Goal: Transaction & Acquisition: Obtain resource

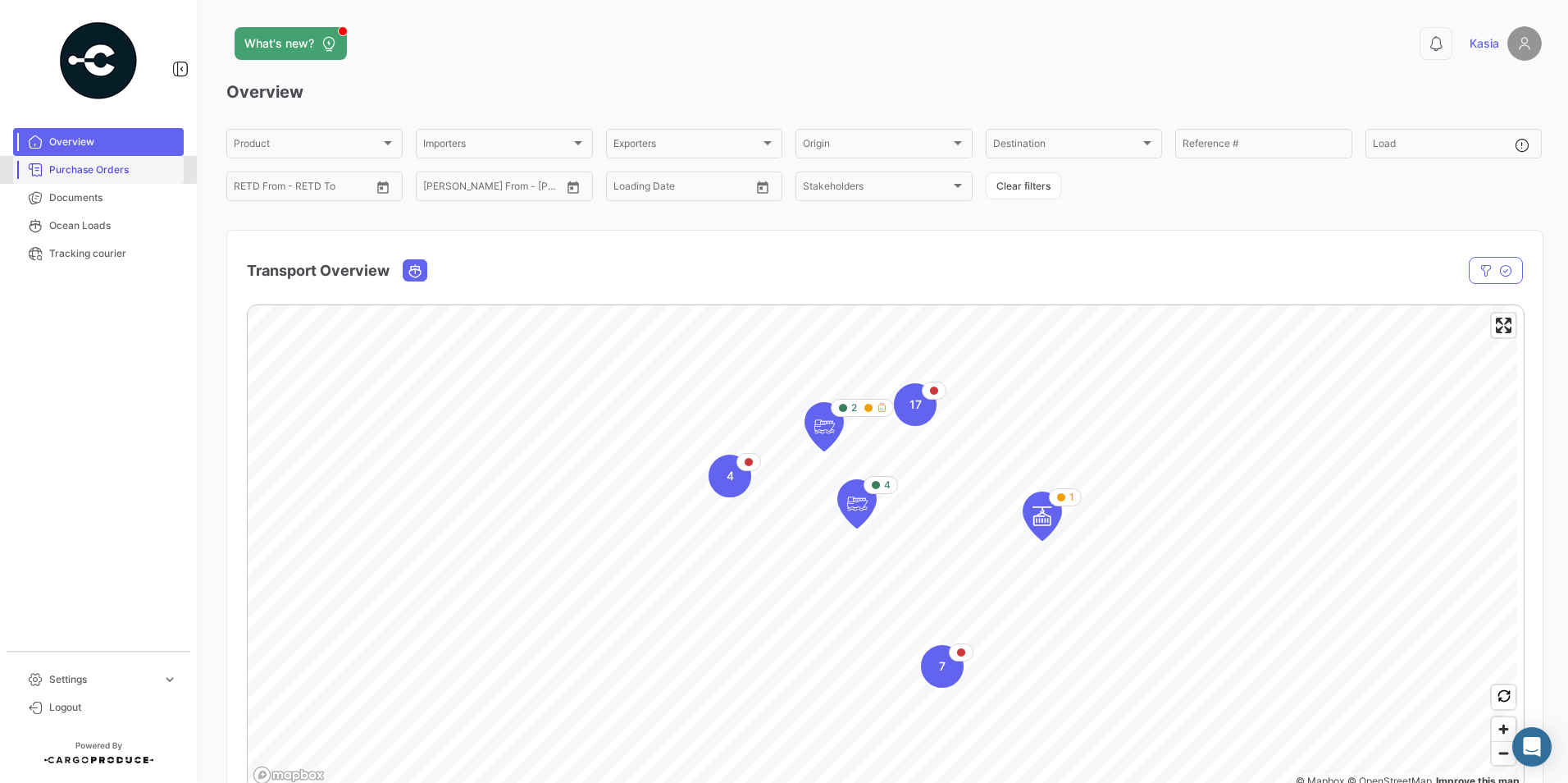
click at [90, 168] on span "Purchase Orders" at bounding box center [113, 170] width 128 height 15
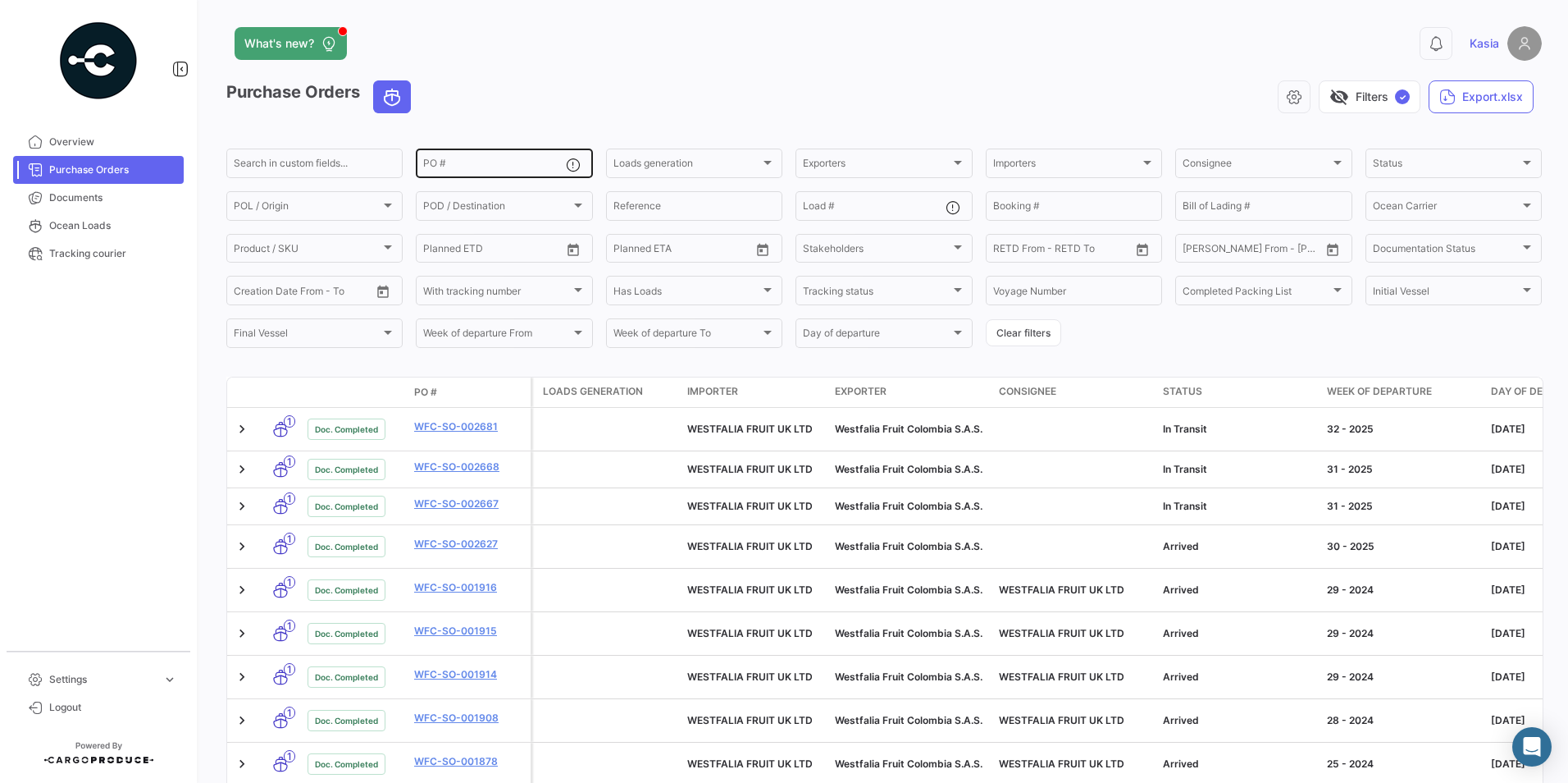
click at [451, 155] on div "PO #" at bounding box center [494, 162] width 142 height 32
click at [451, 156] on div "PO #" at bounding box center [494, 162] width 142 height 32
paste input "72912 WFUK RT"
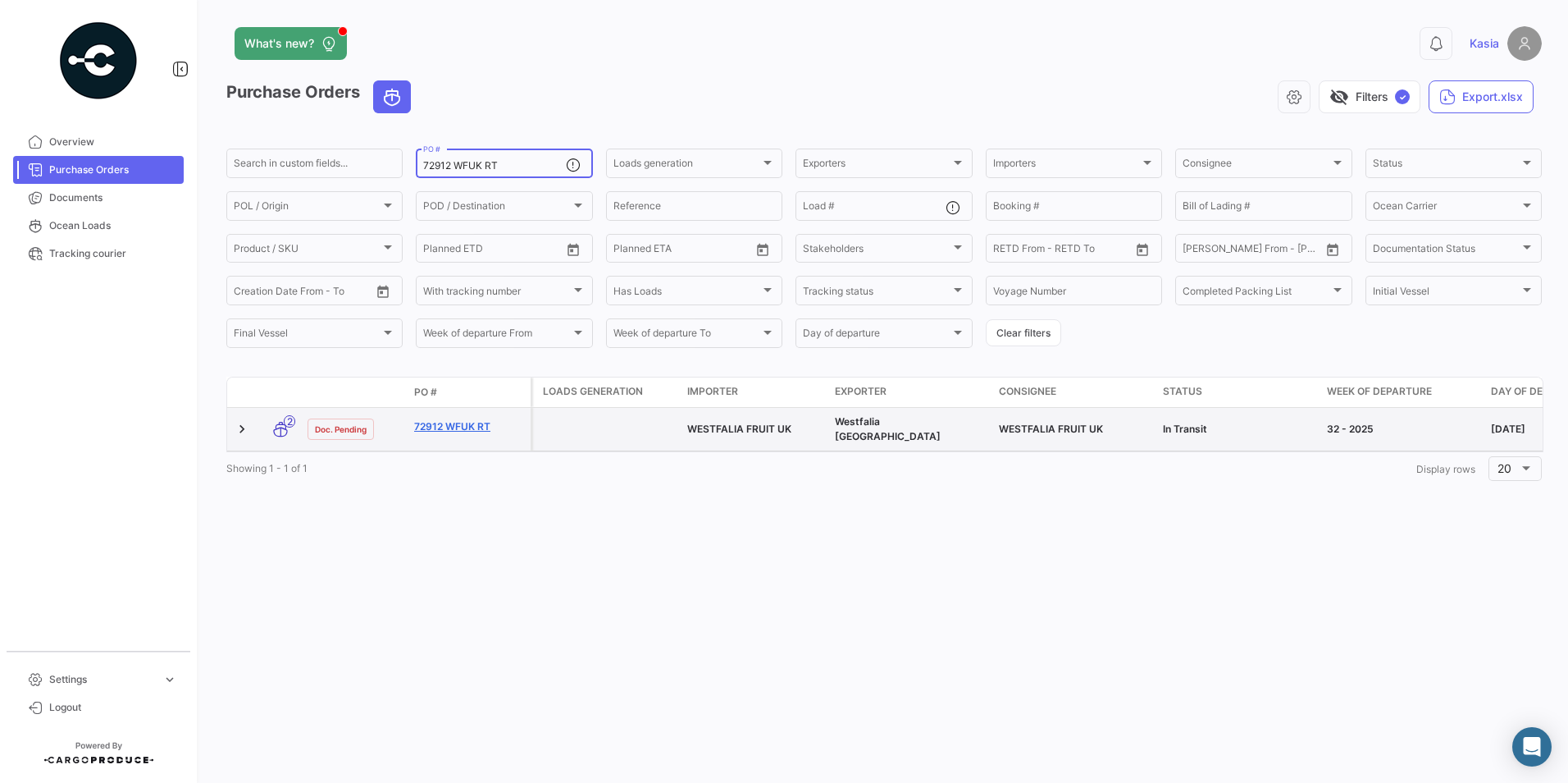
type input "72912 WFUK RT"
click at [449, 421] on link "72912 WFUK RT" at bounding box center [469, 426] width 110 height 15
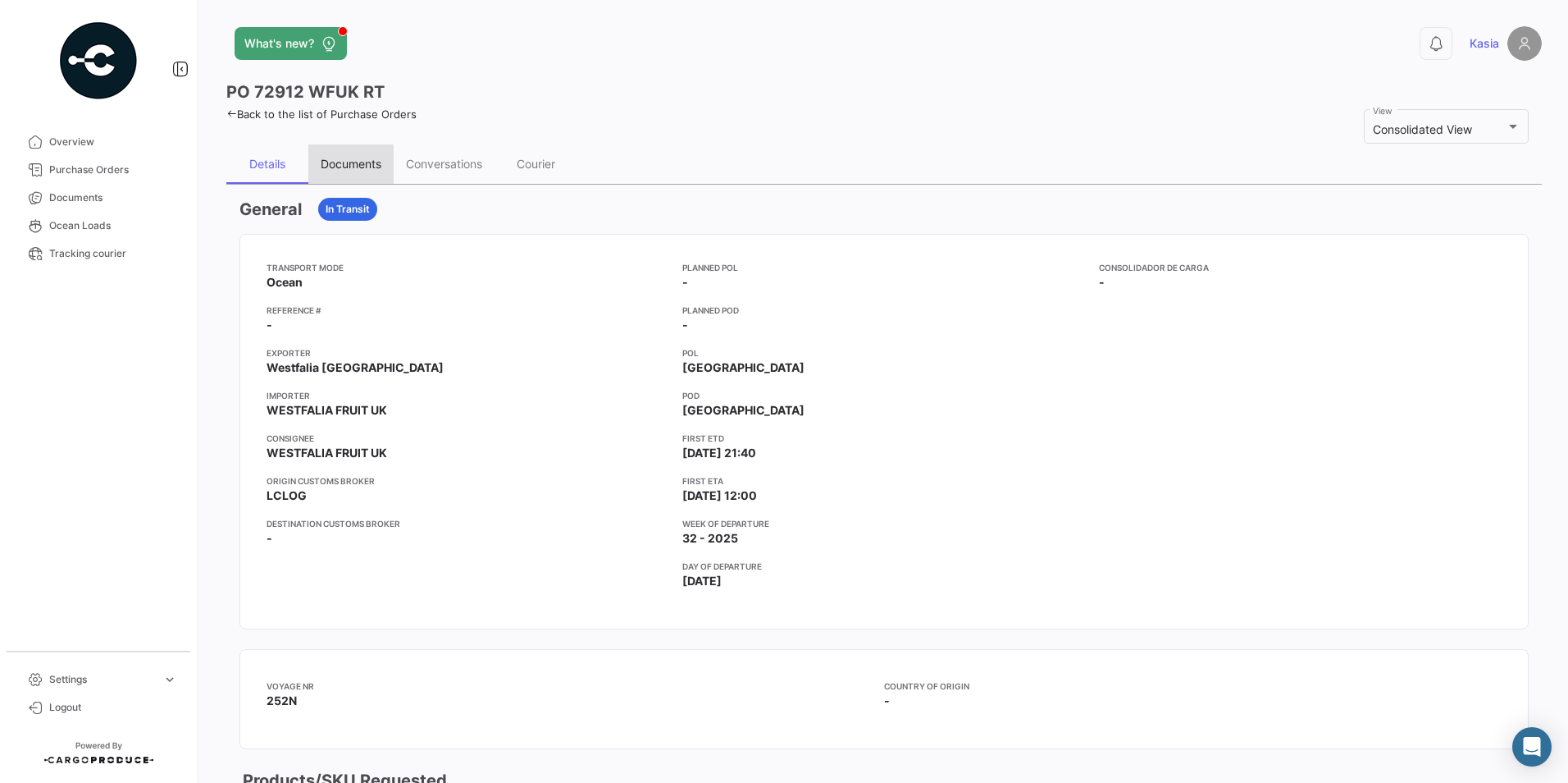
click at [347, 170] on div "Documents" at bounding box center [351, 164] width 61 height 14
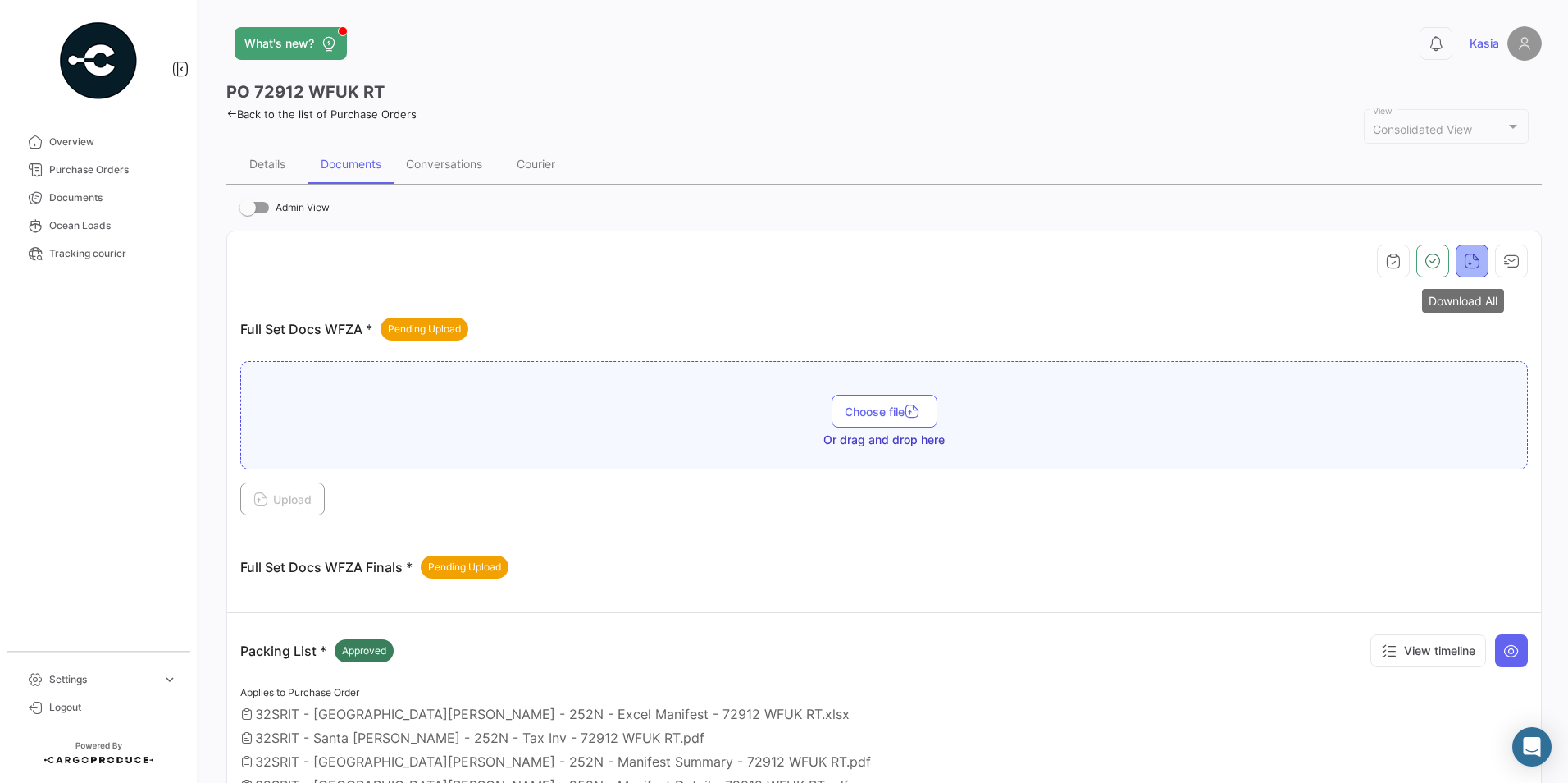
click at [1476, 259] on button "button" at bounding box center [1472, 260] width 33 height 33
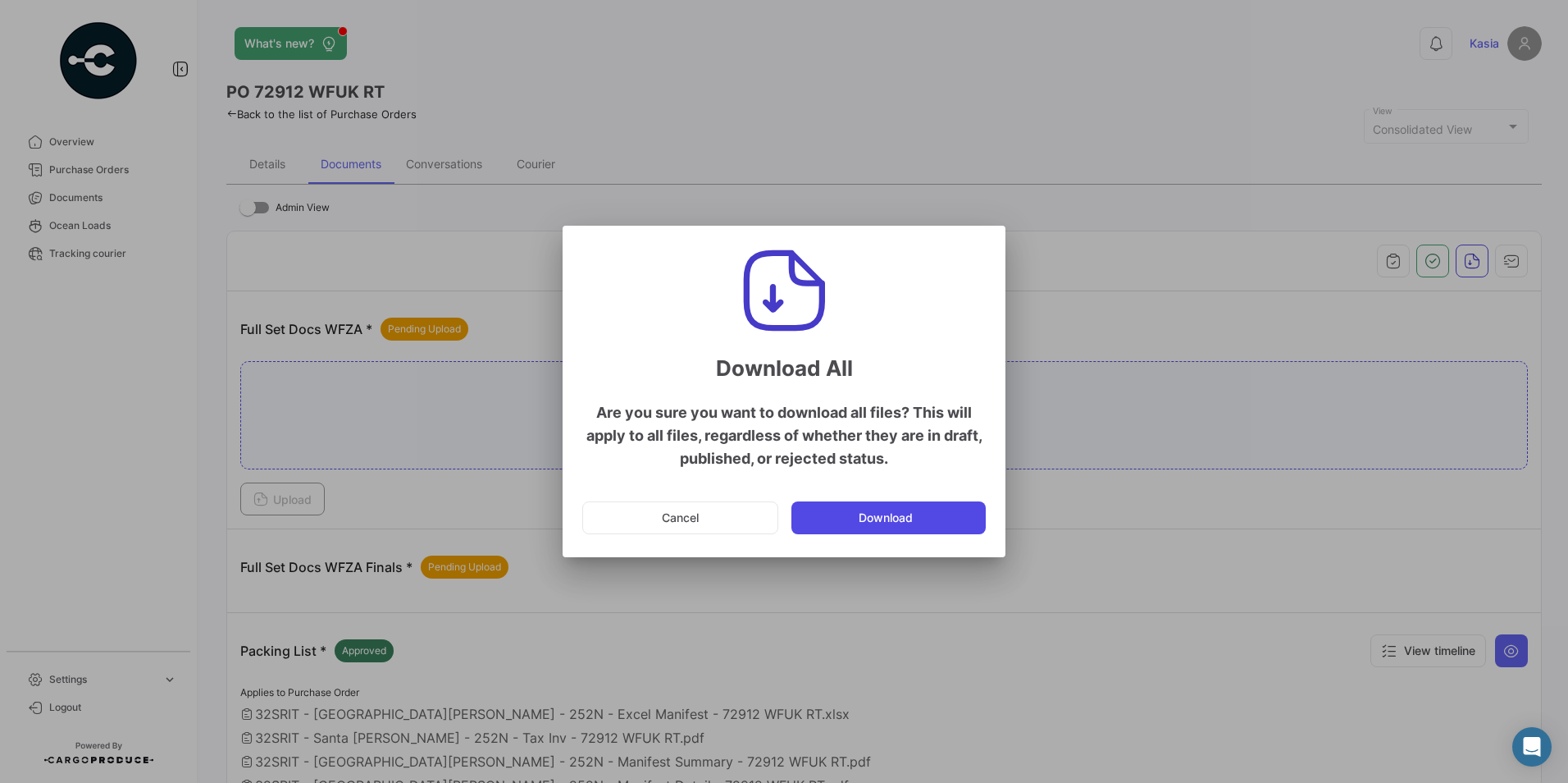
click at [894, 523] on button "Download" at bounding box center [889, 518] width 195 height 33
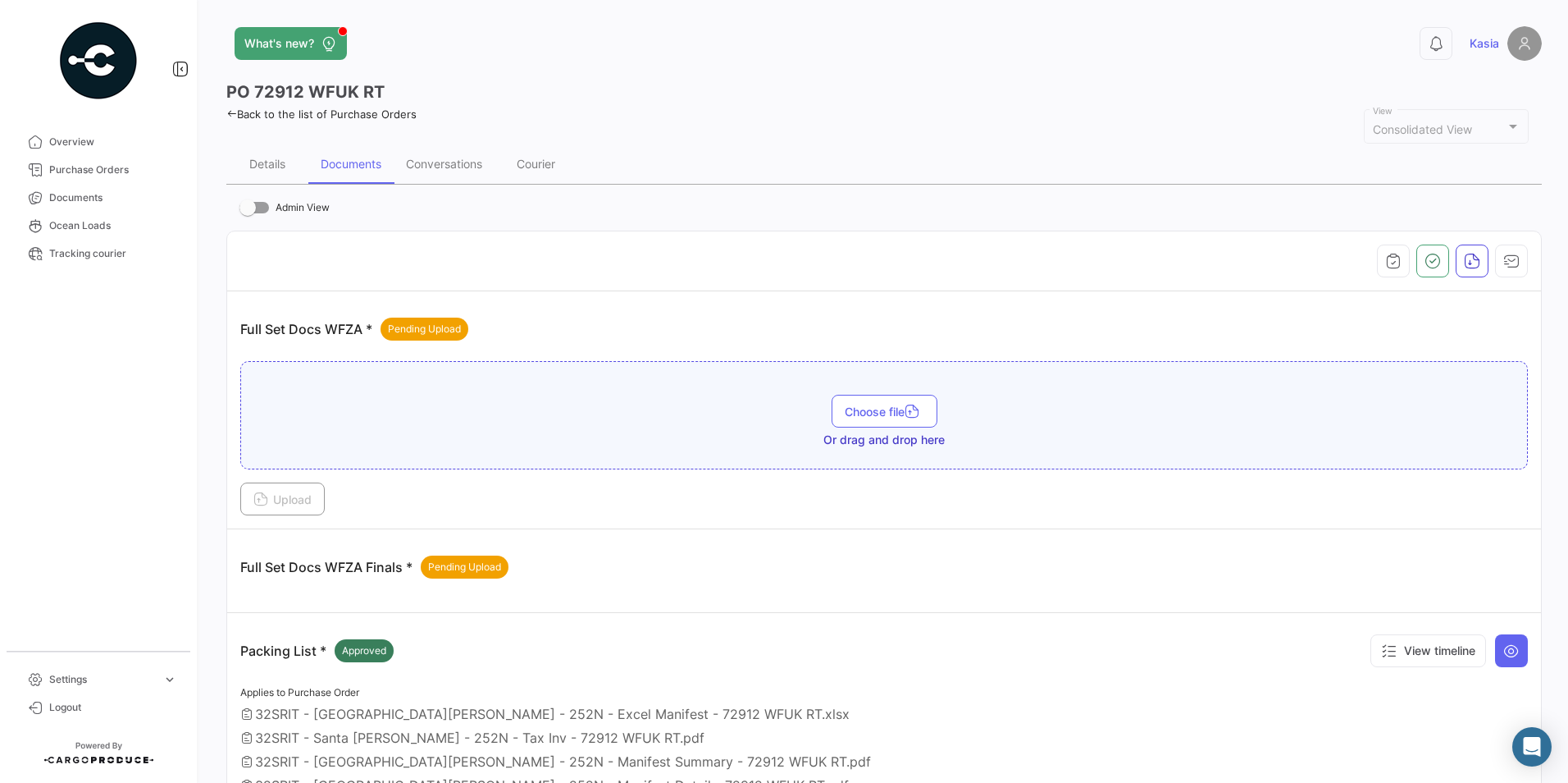
click at [245, 115] on link "Back to the list of Purchase Orders" at bounding box center [322, 113] width 191 height 13
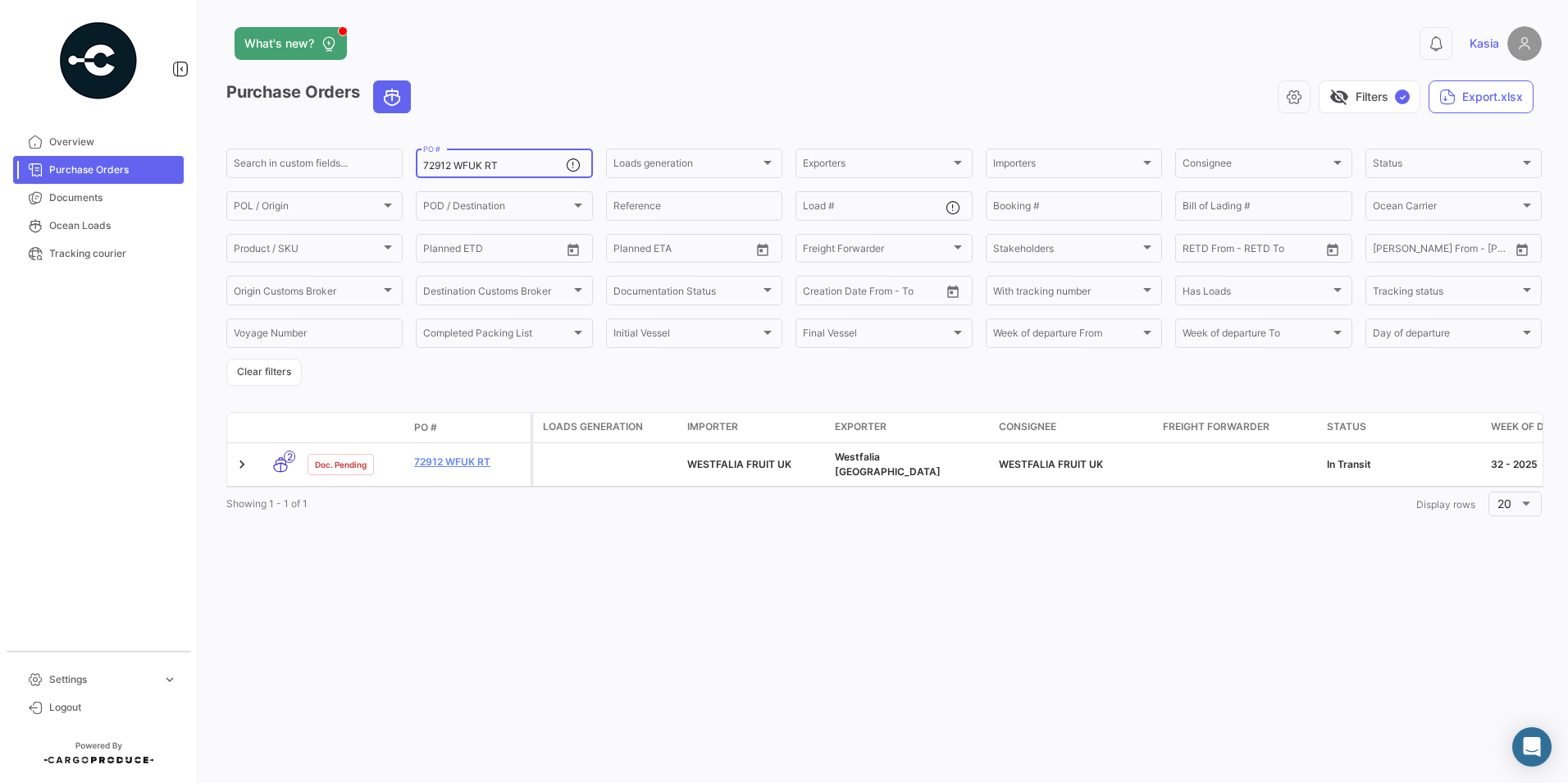
click at [447, 167] on div "72912 WFUK RT PO #" at bounding box center [494, 162] width 142 height 32
drag, startPoint x: 490, startPoint y: 163, endPoint x: 398, endPoint y: 155, distance: 92.3
click at [0, 0] on div "Search in custom fields... 72912 WFUK RT PO # Loads generation Loads generation…" at bounding box center [0, 0] width 0 height 0
drag, startPoint x: 398, startPoint y: 155, endPoint x: 525, endPoint y: 173, distance: 128.3
click at [525, 173] on div "72912 WFUK RT PO #" at bounding box center [494, 162] width 142 height 32
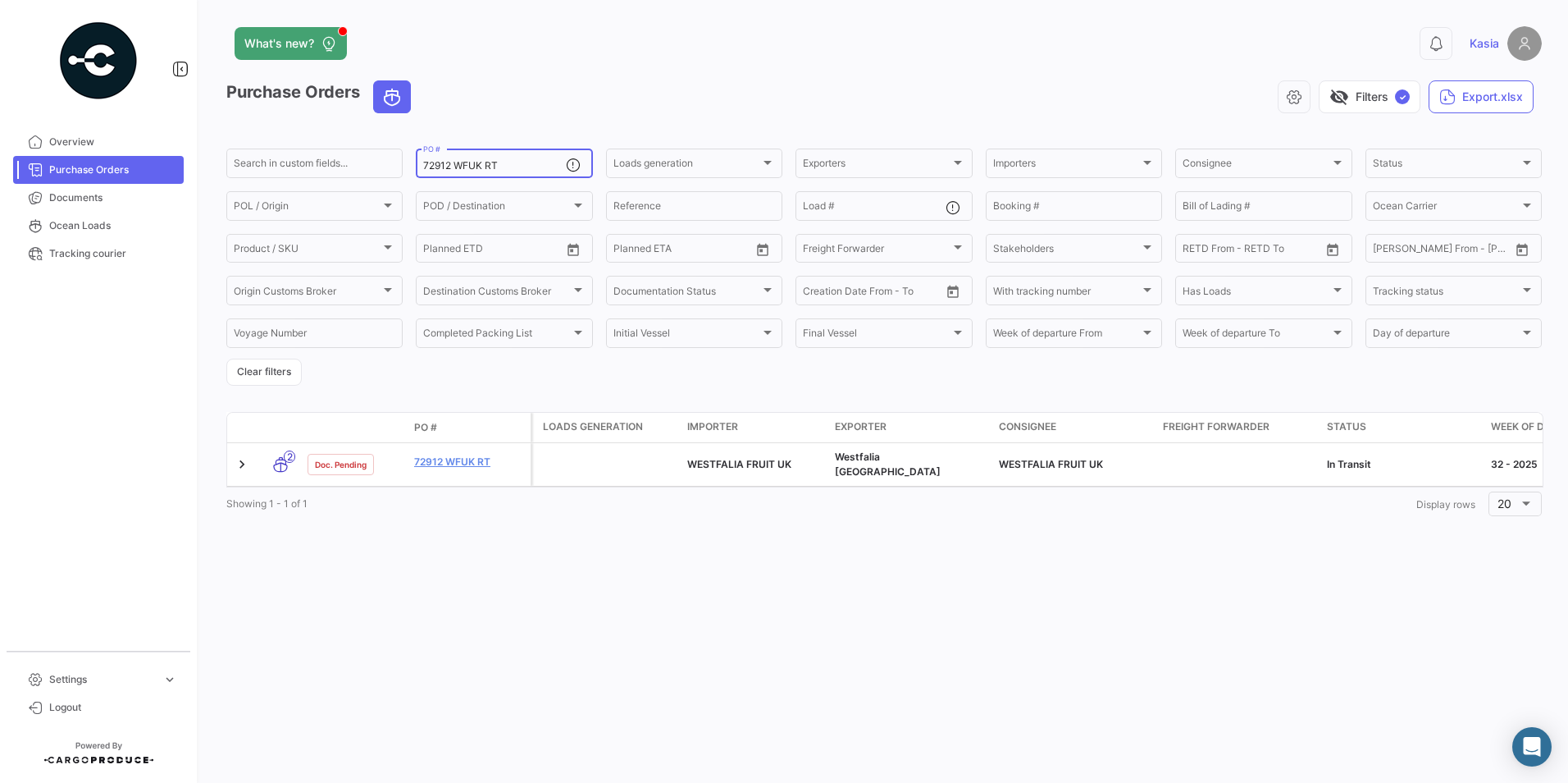
drag, startPoint x: 519, startPoint y: 167, endPoint x: 403, endPoint y: 166, distance: 116.0
click at [403, 166] on form "Search in custom fields... 72912 WFUK RT PO # Loads generation Loads generation…" at bounding box center [884, 265] width 1316 height 239
paste input "3063 WFUK TS"
type input "73063"
